Goal: Transaction & Acquisition: Purchase product/service

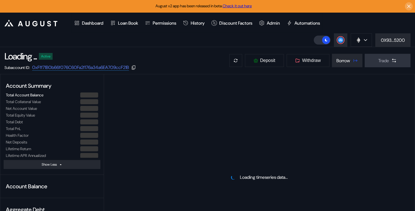
select select "*"
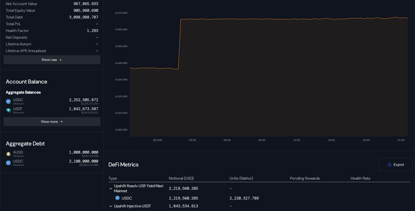
scroll to position [148, 0]
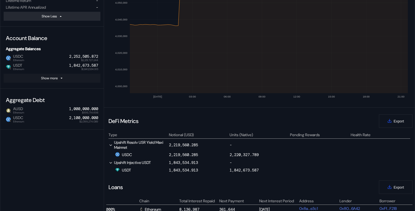
click at [76, 79] on button "Show more" at bounding box center [52, 78] width 97 height 9
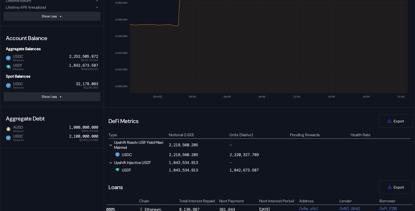
scroll to position [0, 0]
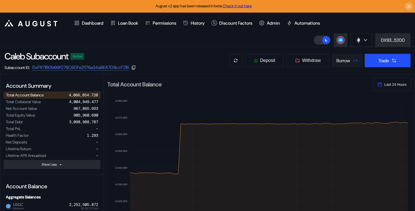
click at [346, 61] on div "Borrow" at bounding box center [344, 61] width 14 height 6
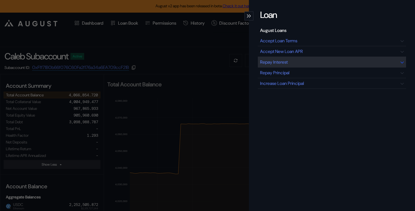
click at [288, 61] on div "Repay Interest" at bounding box center [274, 62] width 28 height 6
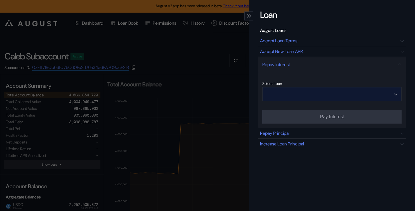
click at [316, 93] on input "Open menu" at bounding box center [329, 93] width 125 height 13
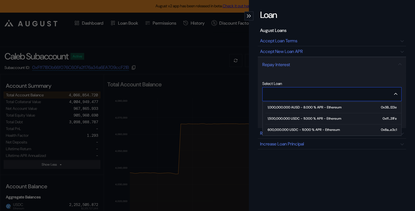
click at [312, 115] on span "1,500,000.000 USDC - 11.000 % APR - Ethereum 0xff...31Fe" at bounding box center [334, 118] width 136 height 11
type input "**********"
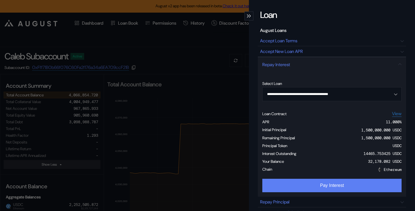
click at [317, 183] on button "Pay Interest" at bounding box center [332, 185] width 139 height 13
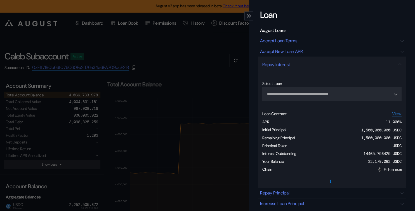
click at [192, 65] on div "**********" at bounding box center [207, 105] width 415 height 211
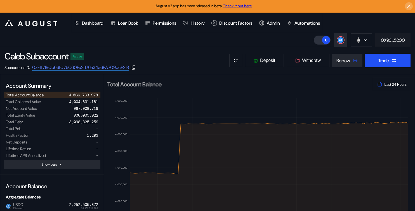
click at [392, 39] on div "0X93...5200" at bounding box center [393, 40] width 24 height 6
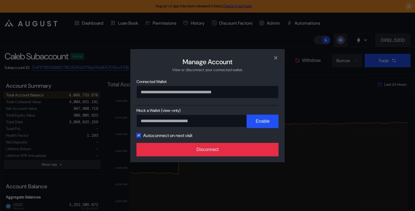
click at [232, 151] on button "Disconnect" at bounding box center [208, 149] width 142 height 13
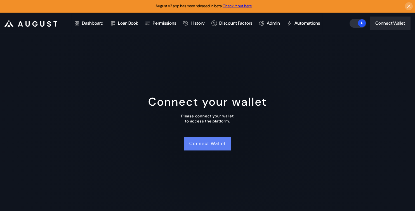
click at [210, 145] on button "Connect Wallet" at bounding box center [208, 143] width 48 height 13
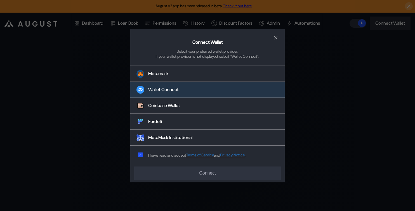
click at [177, 88] on div "Wallet Connect" at bounding box center [163, 90] width 31 height 6
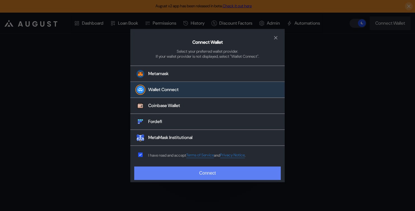
click at [191, 171] on button "Connect" at bounding box center [207, 172] width 147 height 13
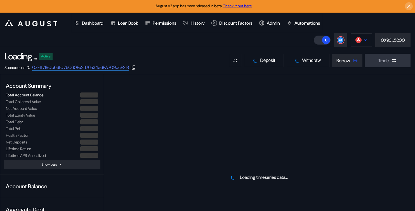
click at [366, 39] on icon at bounding box center [365, 40] width 3 height 2
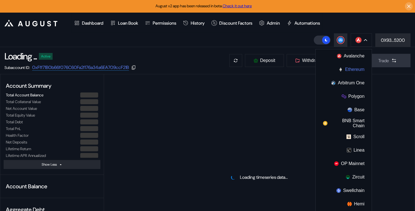
click at [340, 74] on button "Ethereum" at bounding box center [344, 69] width 56 height 13
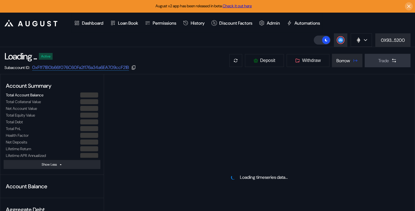
select select "*"
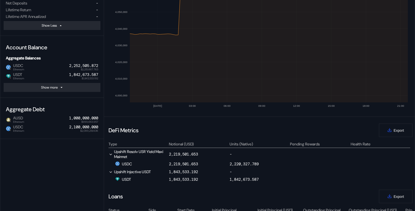
scroll to position [114, 0]
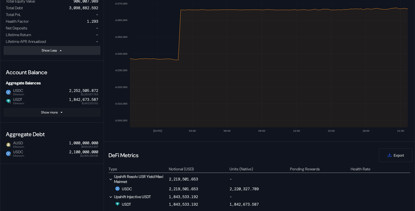
click at [74, 109] on button "Show more" at bounding box center [52, 112] width 97 height 9
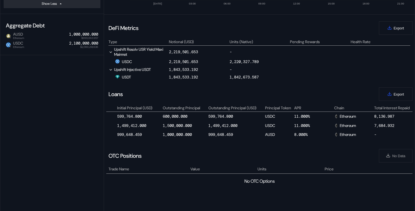
scroll to position [0, 197]
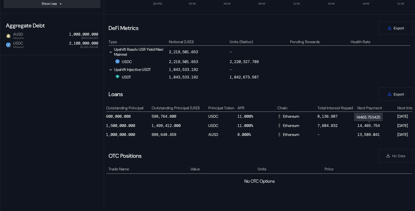
click at [372, 126] on div "14,465.754" at bounding box center [369, 125] width 22 height 5
click at [368, 133] on div "13,589.041" at bounding box center [369, 134] width 22 height 5
click at [367, 135] on div "13,589.041" at bounding box center [369, 134] width 22 height 5
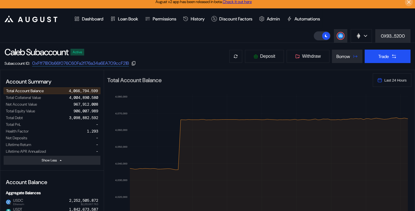
scroll to position [0, 0]
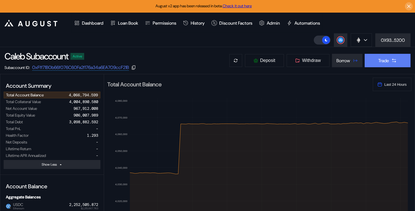
click at [385, 58] on div "Trade" at bounding box center [384, 61] width 11 height 6
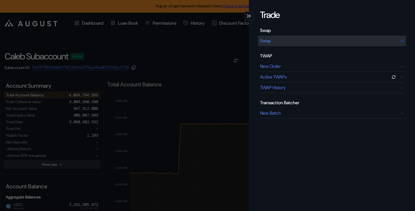
click at [296, 41] on div "Swap" at bounding box center [332, 41] width 148 height 11
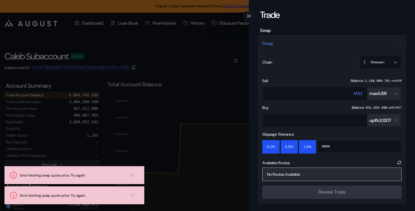
click at [250, 17] on icon "modal" at bounding box center [249, 16] width 1 height 3
